Goal: Check status

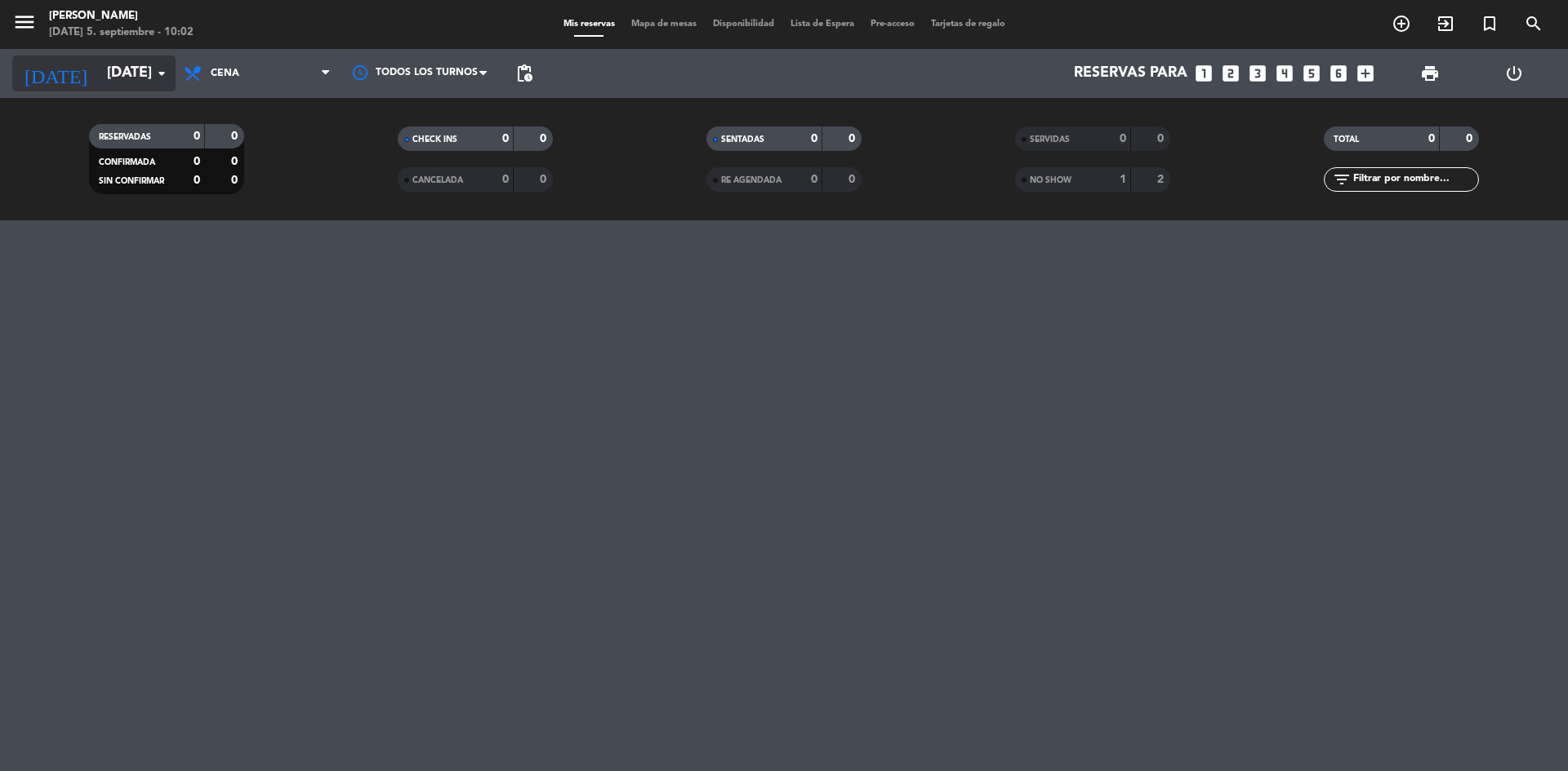
click at [107, 79] on input "[DATE]" at bounding box center [193, 73] width 189 height 32
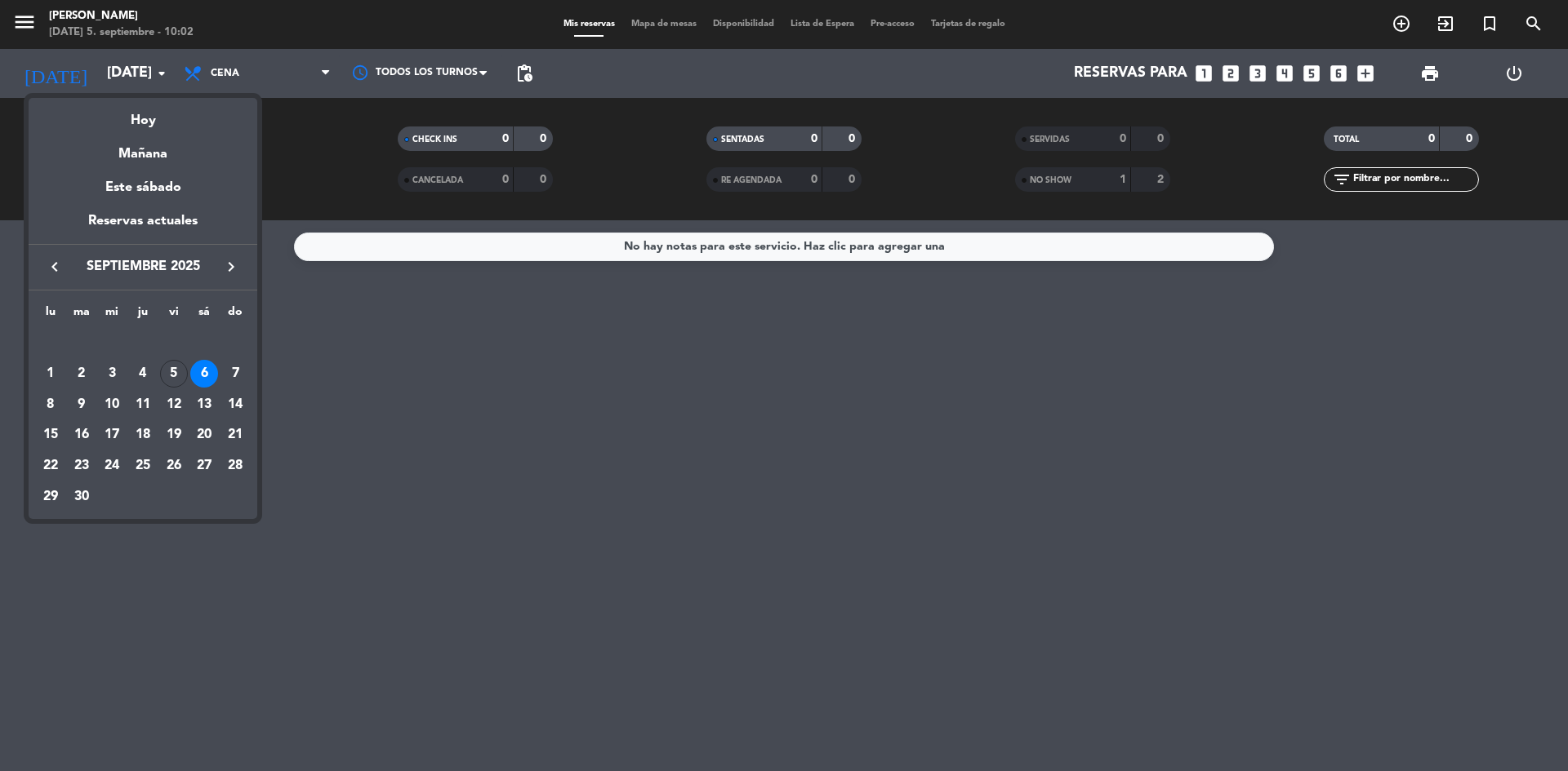
click at [123, 135] on div "Mañana" at bounding box center [143, 148] width 229 height 33
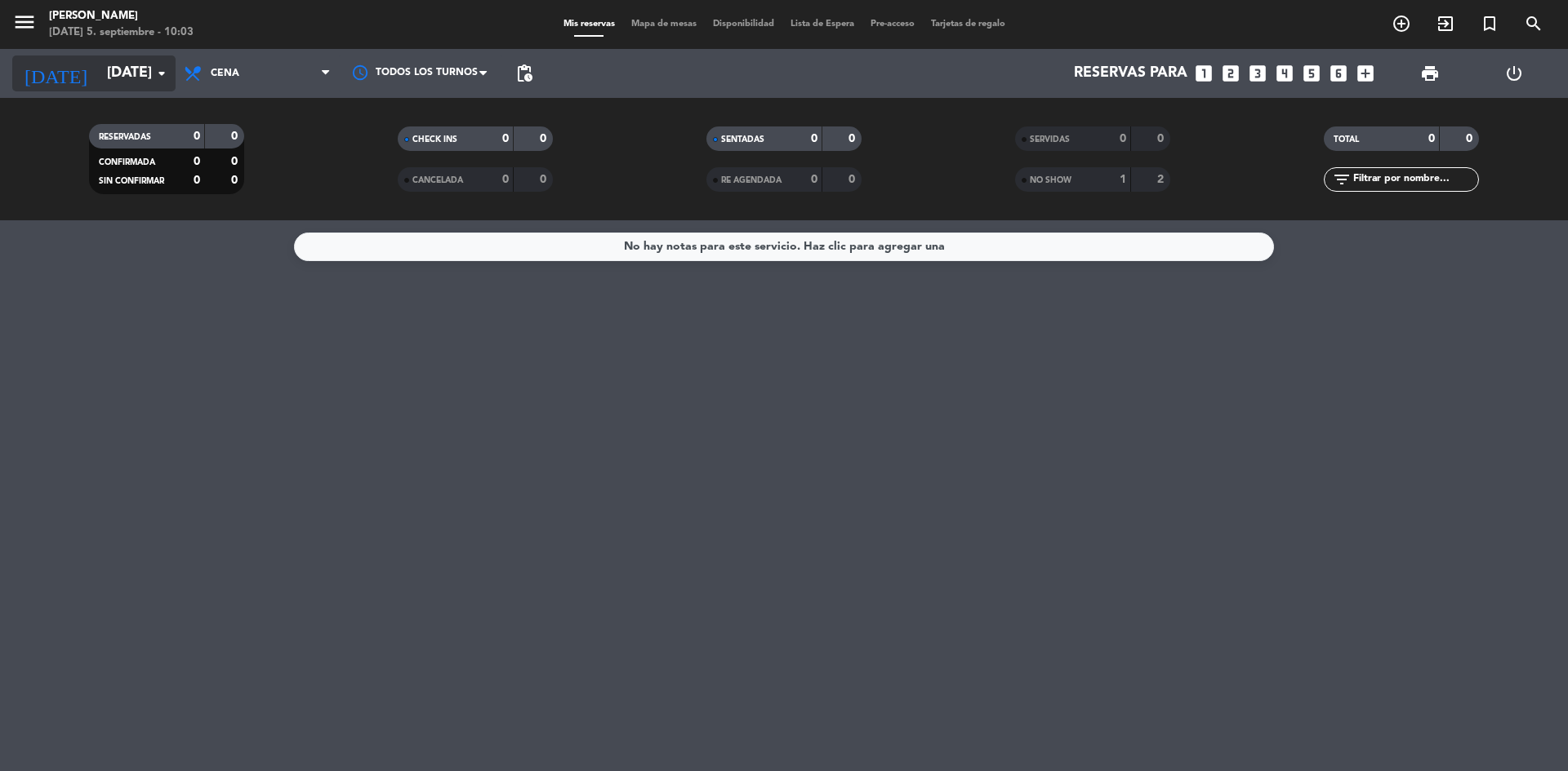
click at [125, 90] on div "[DATE] [DATE] arrow_drop_down" at bounding box center [94, 73] width 163 height 35
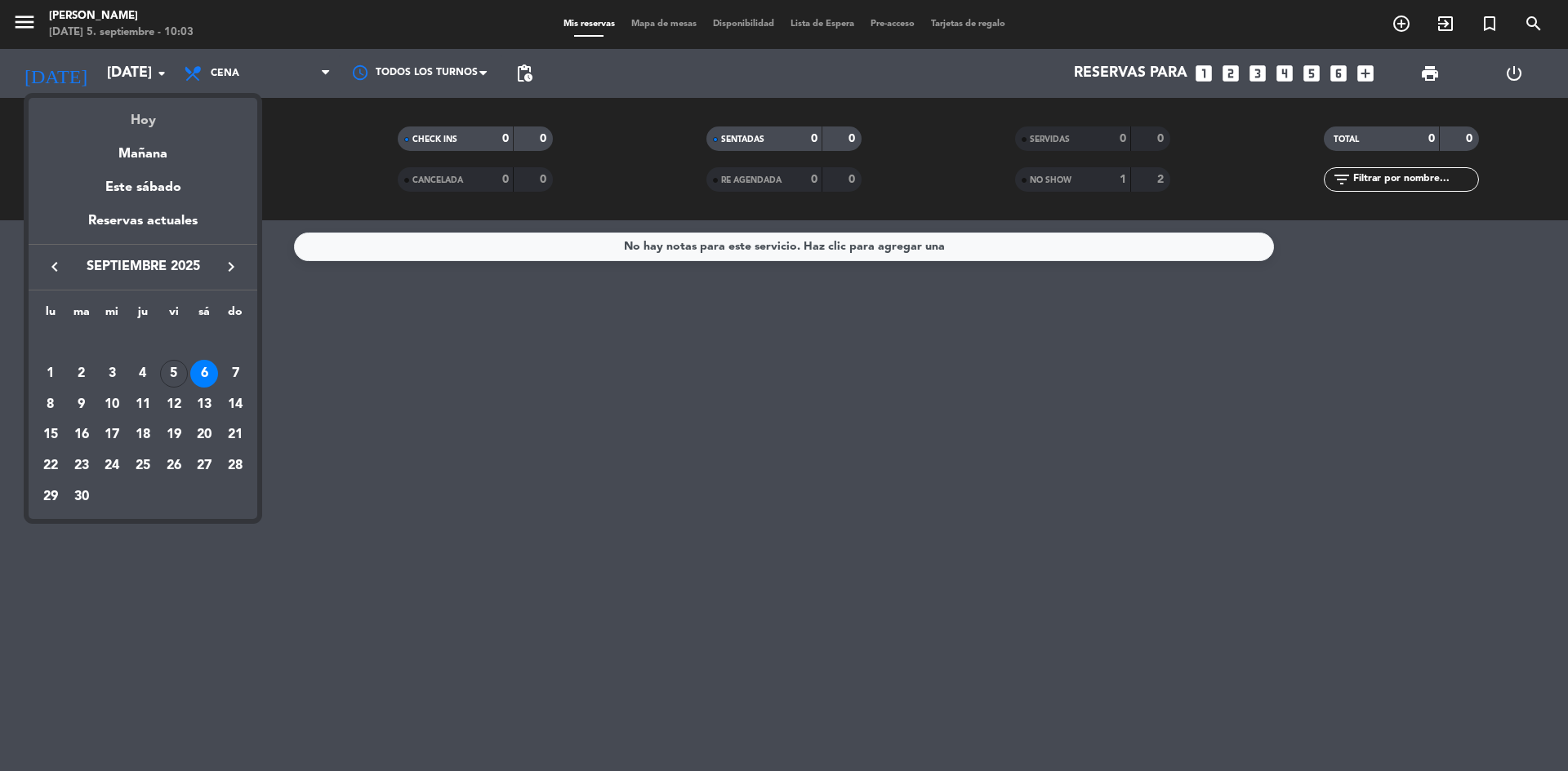
click at [144, 128] on div "Hoy" at bounding box center [143, 114] width 229 height 33
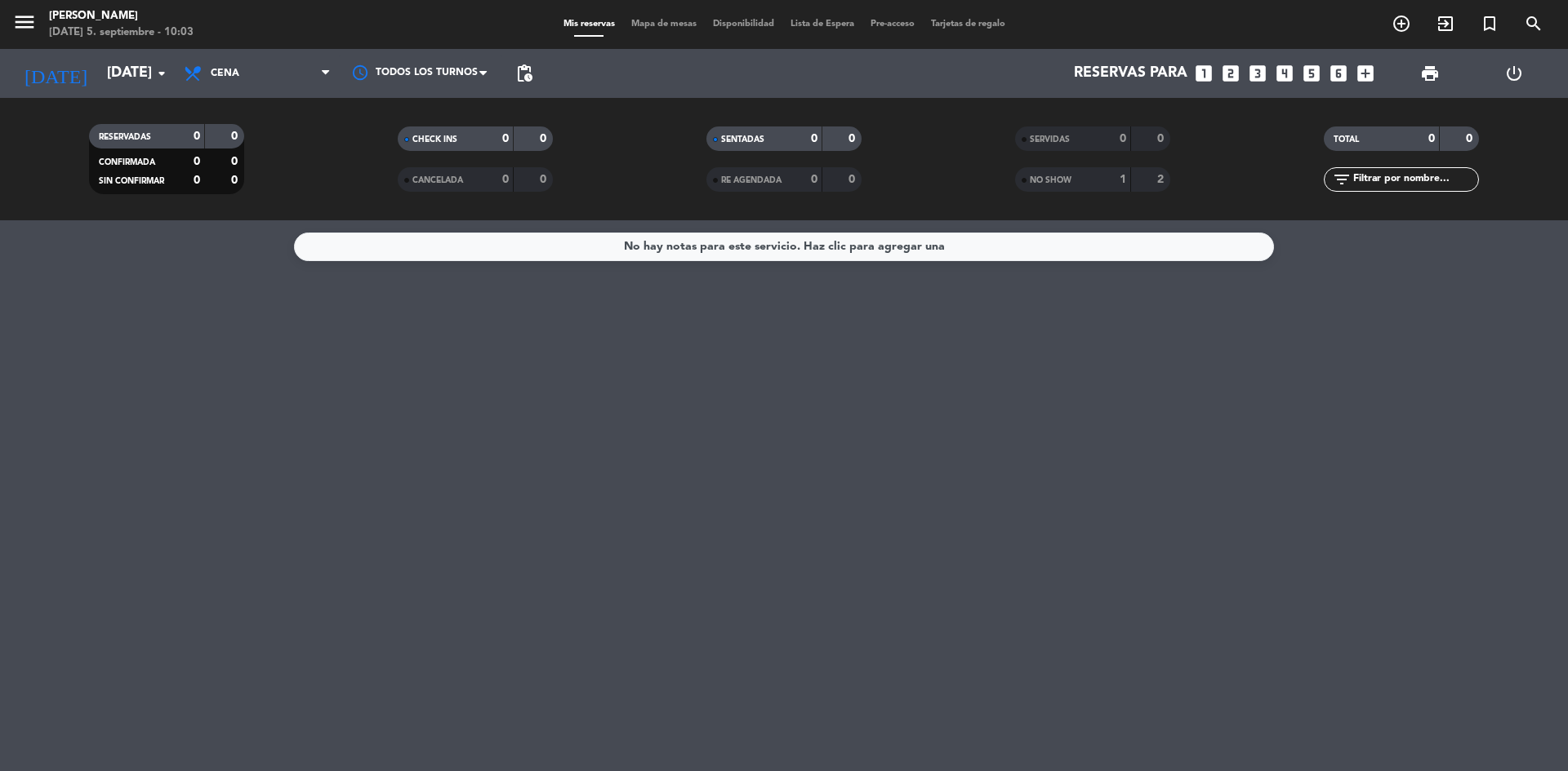
type input "[DATE]"
click at [270, 38] on div "menu Sumoku Nikkei [DATE] 5. septiembre - 10:03" at bounding box center [196, 25] width 392 height 38
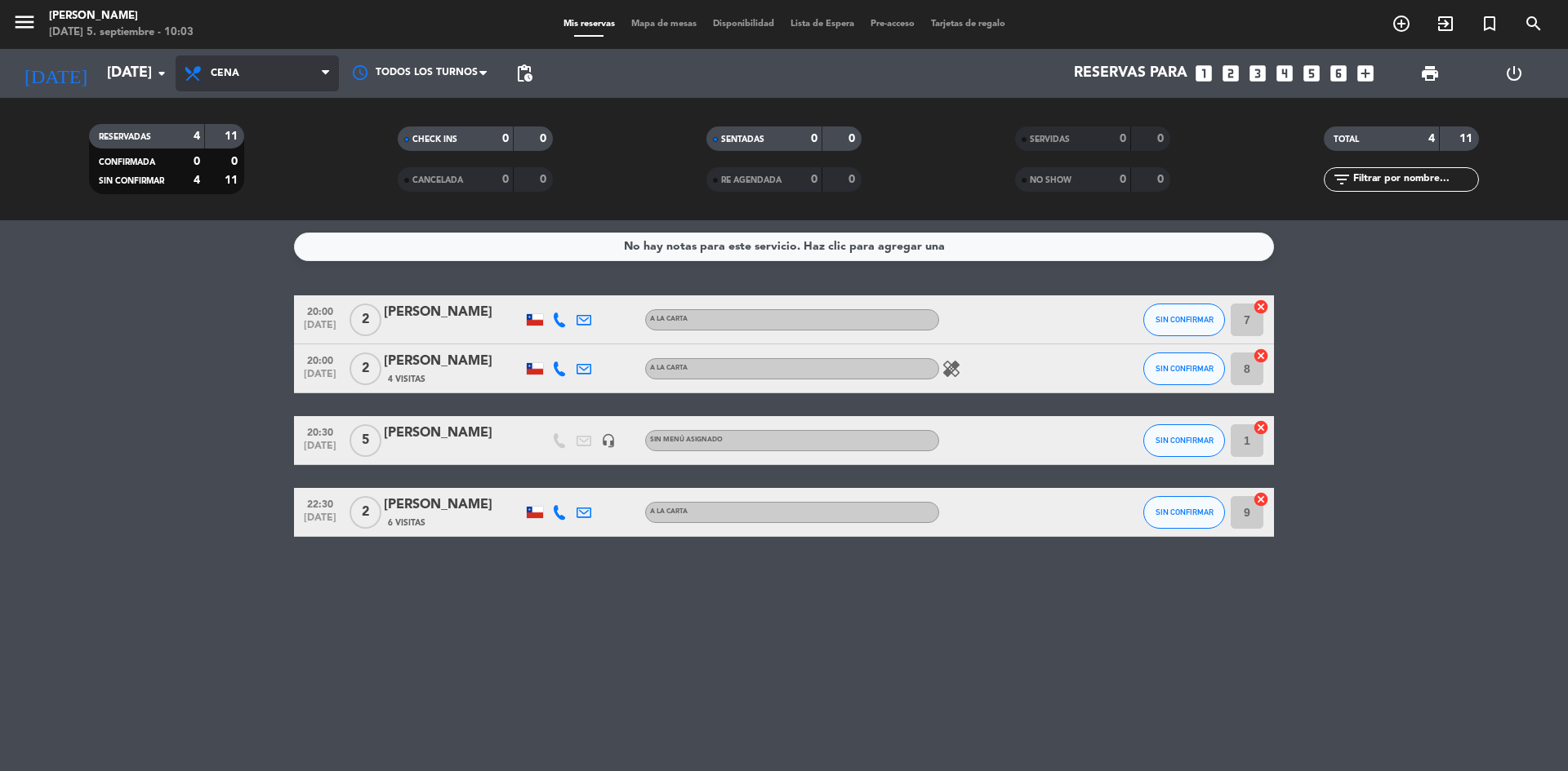
click at [252, 80] on span "Cena" at bounding box center [257, 73] width 163 height 35
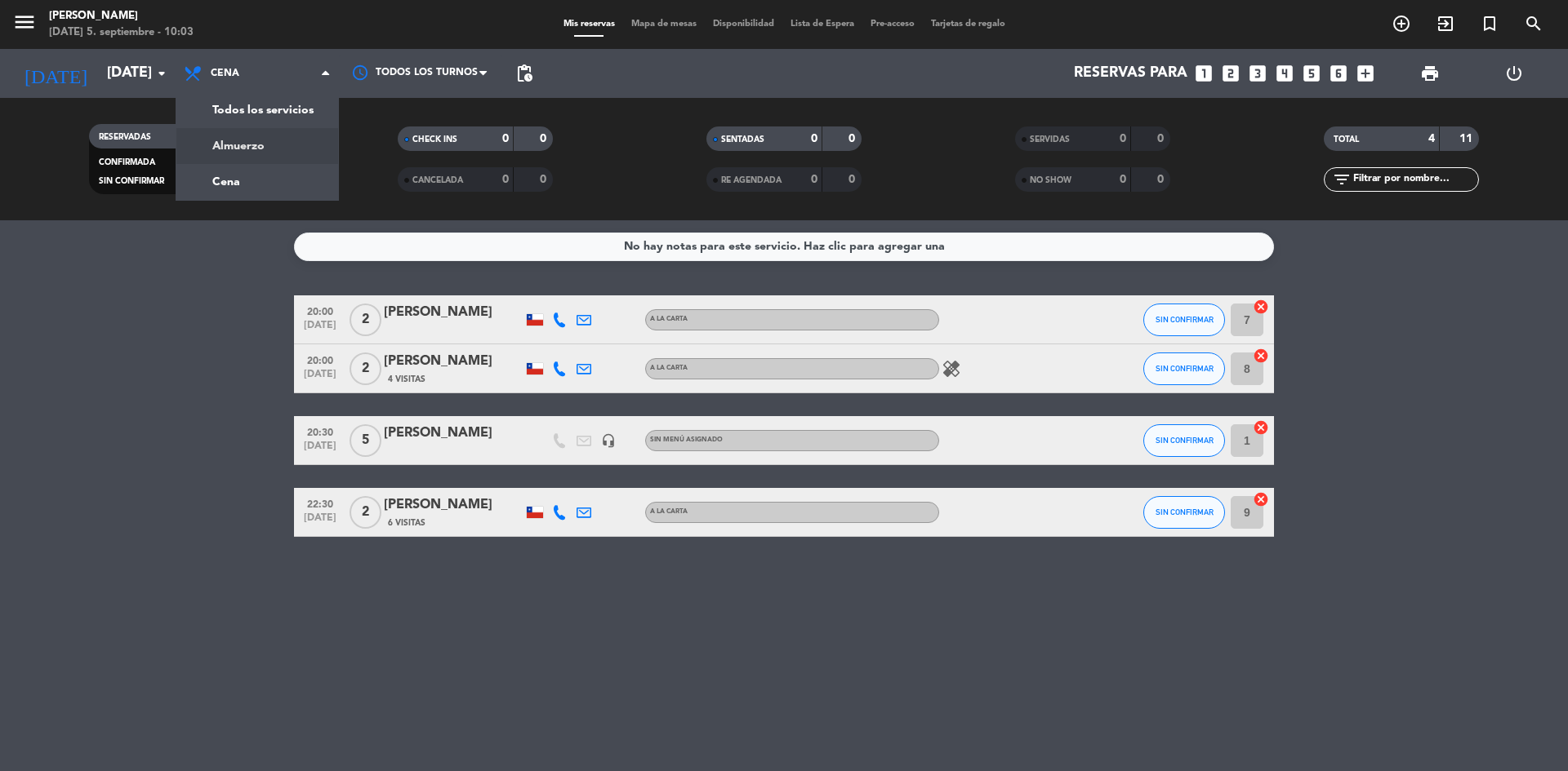
click at [234, 135] on div "menu Sumoku Nikkei [DATE] 5. septiembre - 10:03 Mis reservas Mapa de mesas Disp…" at bounding box center [784, 110] width 1568 height 221
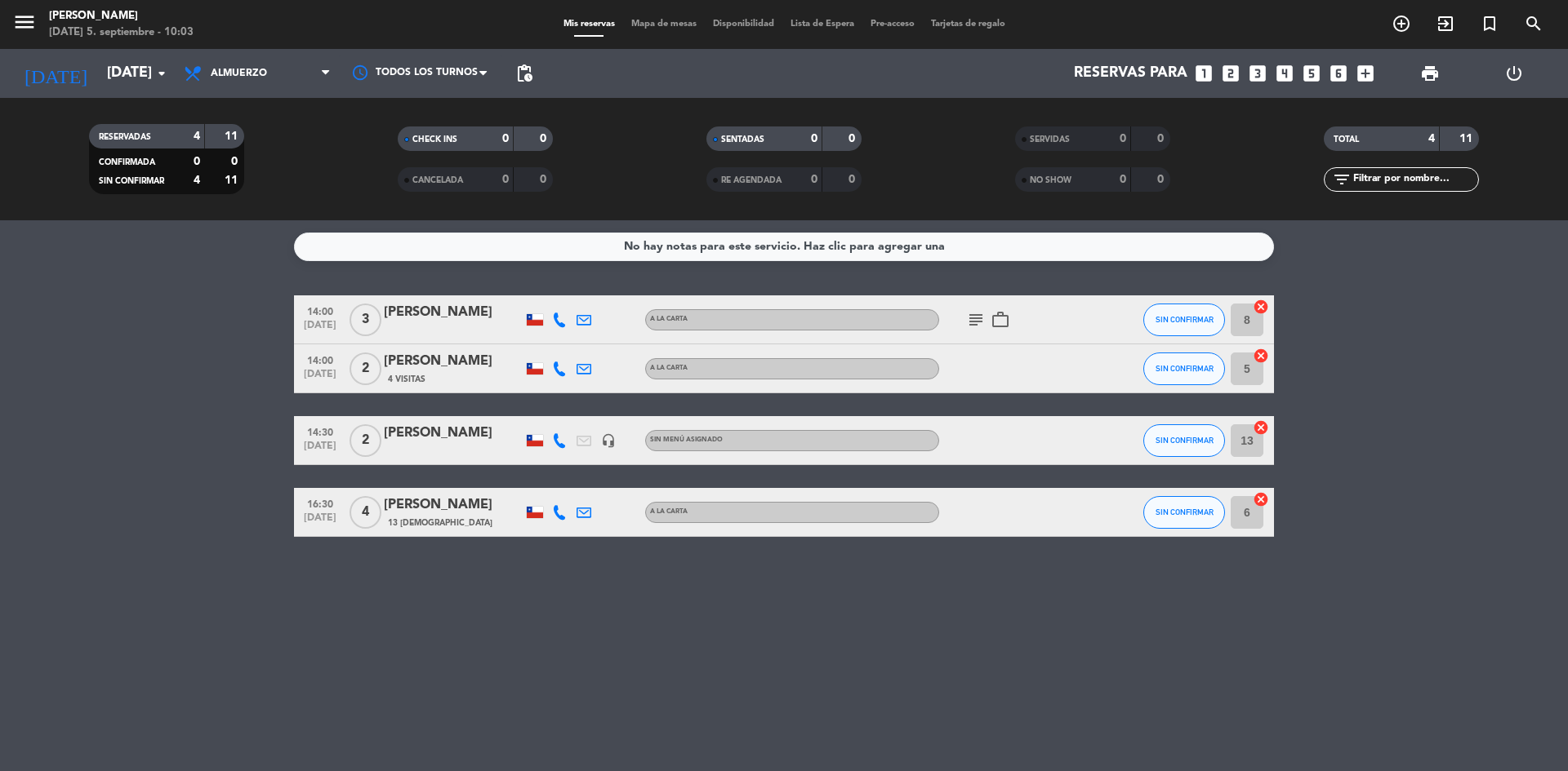
click at [125, 384] on bookings-row "14:00 [DATE] 3 [PERSON_NAME] A LA CARTA subject work_outline SIN CONFIRMAR 8 ca…" at bounding box center [784, 416] width 1568 height 241
click at [117, 360] on bookings-row "14:00 [DATE] 3 [PERSON_NAME] A LA CARTA subject work_outline SIN CONFIRMAR 8 ca…" at bounding box center [784, 416] width 1568 height 241
click at [117, 358] on bookings-row "14:00 [DATE] 3 [PERSON_NAME] A LA CARTA subject work_outline SIN CONFIRMAR 8 ca…" at bounding box center [784, 416] width 1568 height 241
drag, startPoint x: 139, startPoint y: 327, endPoint x: 338, endPoint y: 13, distance: 371.7
click at [338, 13] on ng-component "menu Sumoku Nikkei [DATE] 5. septiembre - 10:03 Mis reservas Mapa de mesas Disp…" at bounding box center [784, 385] width 1568 height 771
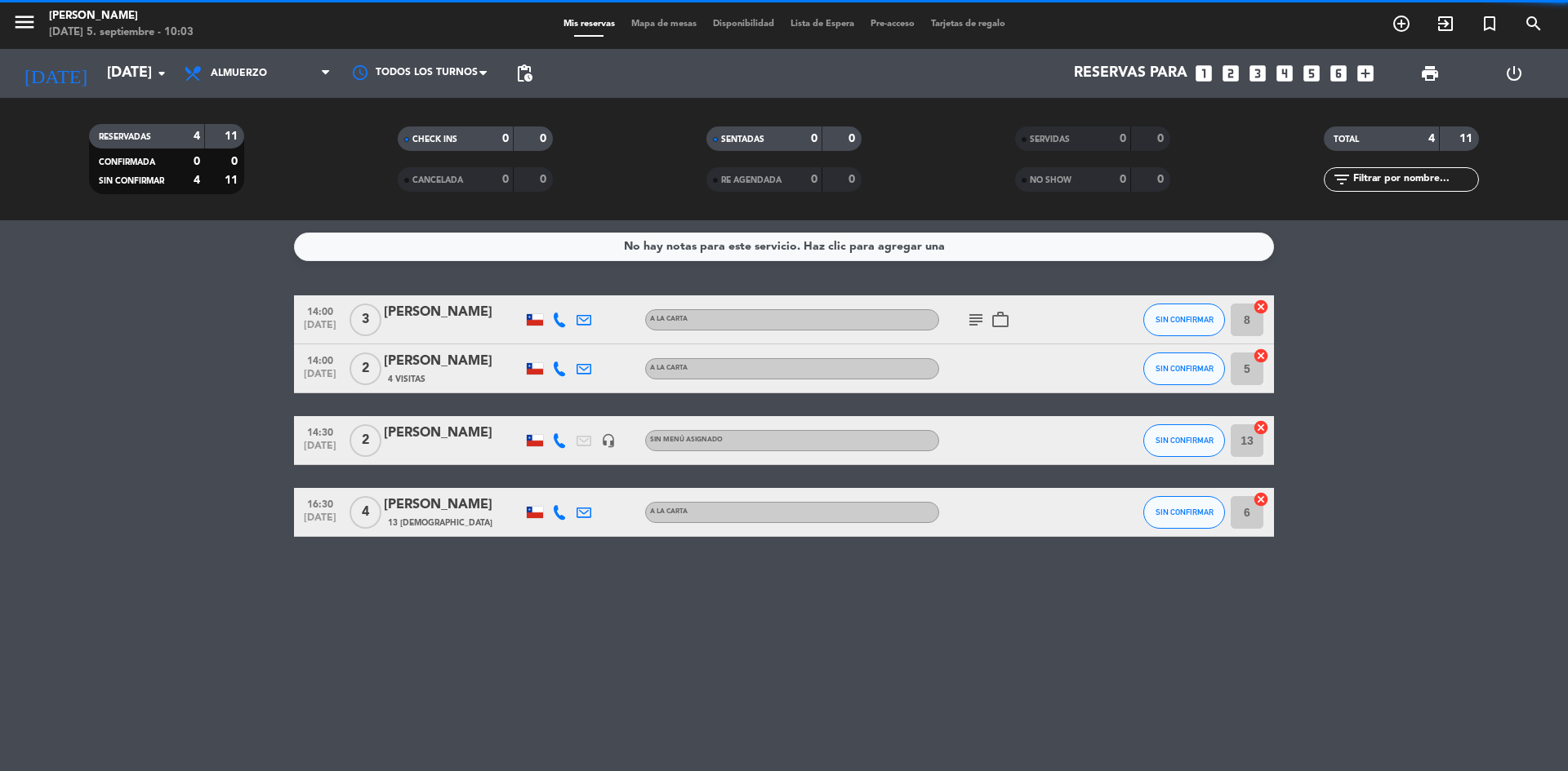
click at [124, 576] on div "No hay notas para este servicio. Haz clic para agregar una 14:00 [DATE] 3 [PERS…" at bounding box center [784, 496] width 1568 height 551
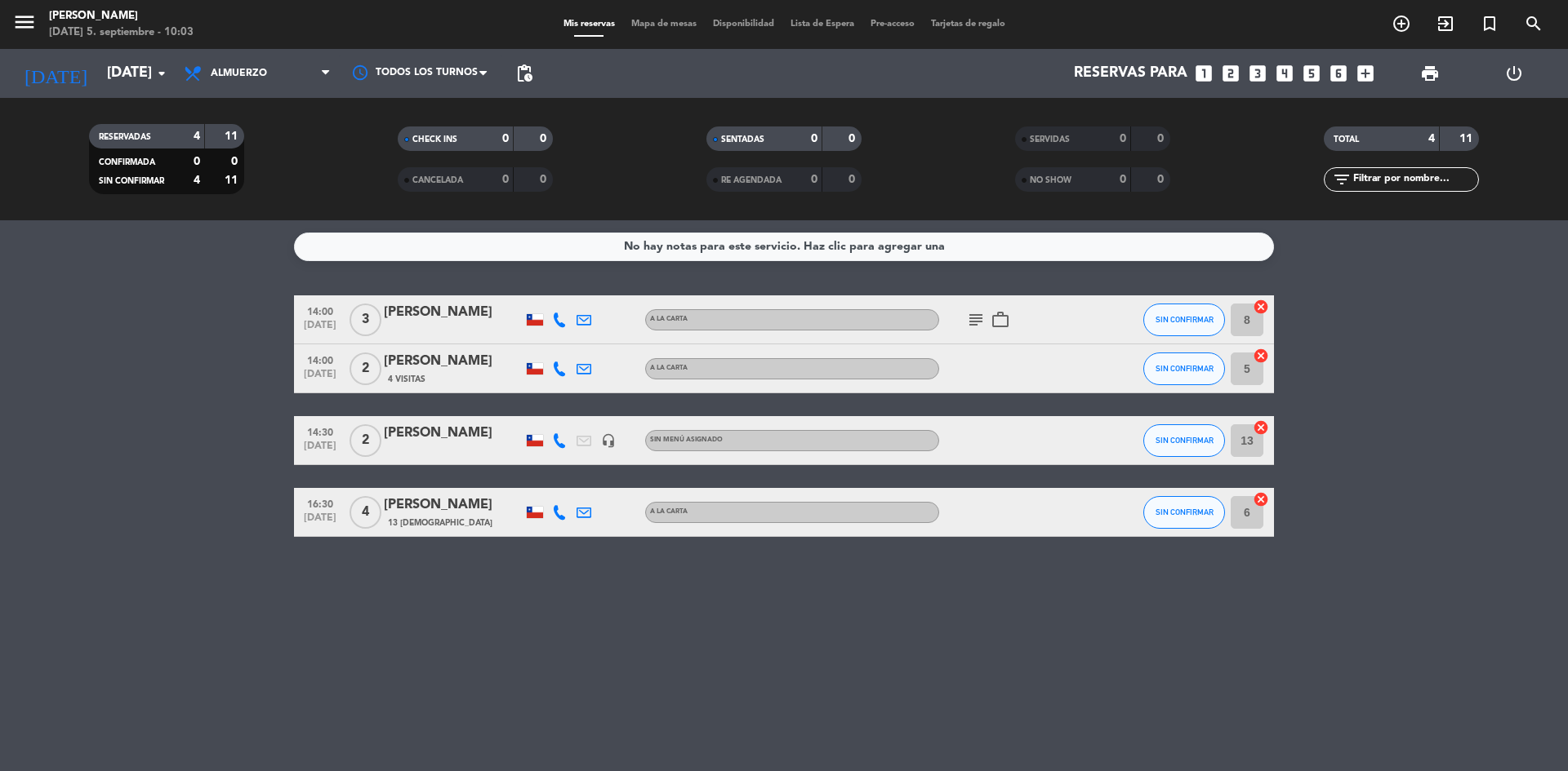
click at [1001, 313] on icon "work_outline" at bounding box center [1001, 320] width 20 height 20
click at [974, 314] on icon "subject" at bounding box center [976, 320] width 20 height 20
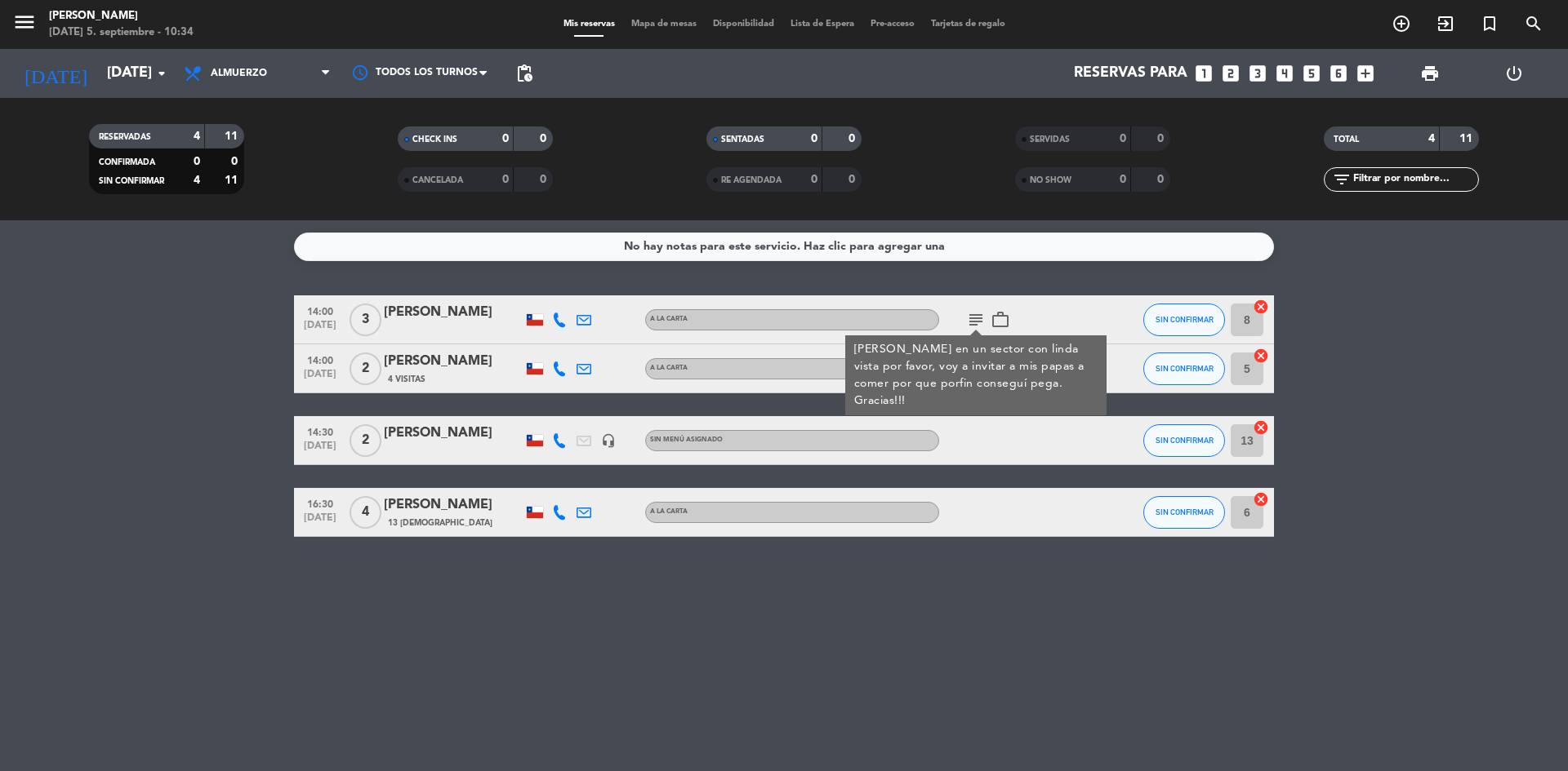
click at [1403, 208] on div "RESERVADAS 4 11 CONFIRMADA 0 0 SIN CONFIRMAR 4 11 CHECK INS 0 0 CANCELADA 0 0 S…" at bounding box center [784, 159] width 1568 height 122
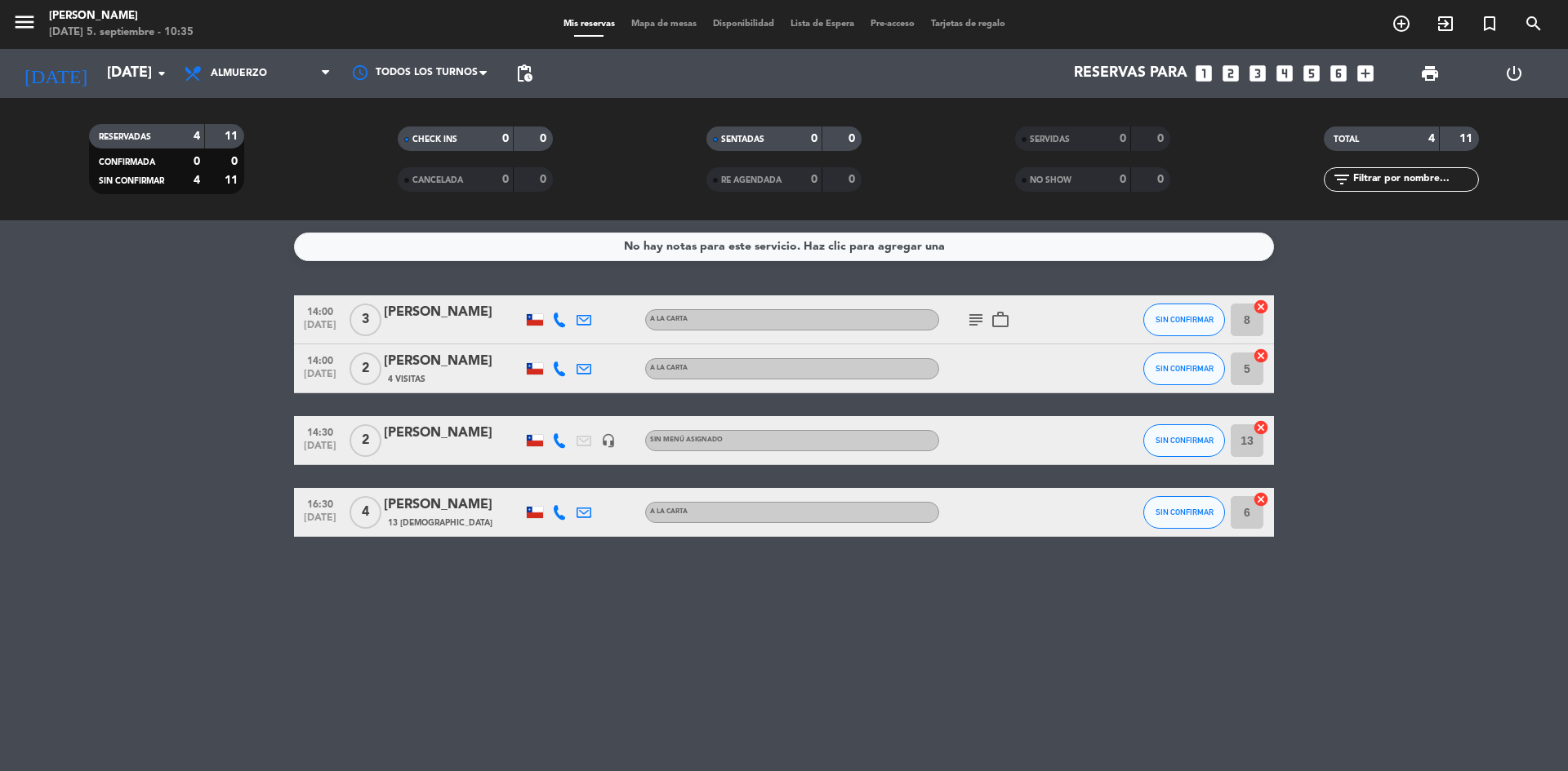
click at [0, 476] on bookings-row "14:00 [DATE] 3 [PERSON_NAME] A LA CARTA subject work_outline SIN CONFIRMAR 8 ca…" at bounding box center [784, 416] width 1568 height 241
